Goal: Information Seeking & Learning: Learn about a topic

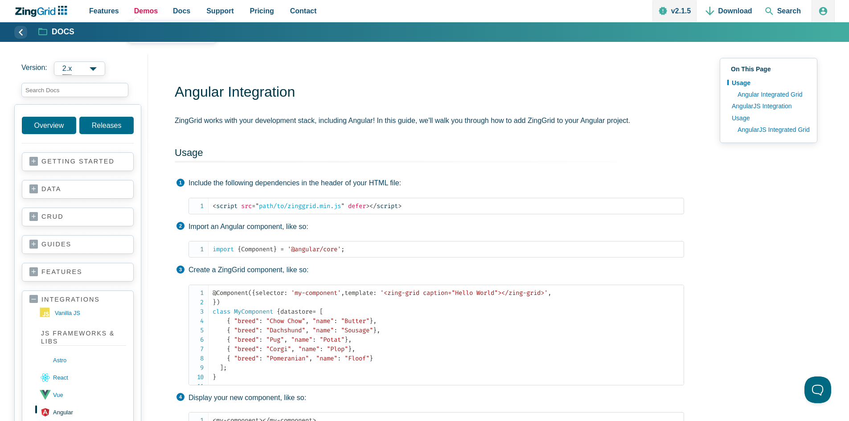
click at [141, 17] on span "Demos" at bounding box center [146, 11] width 24 height 12
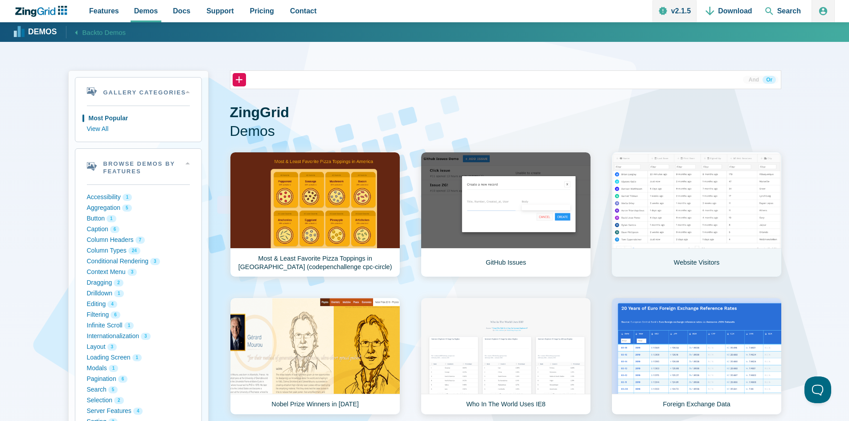
click at [657, 212] on link "Website Visitors" at bounding box center [697, 214] width 170 height 125
